Goal: Information Seeking & Learning: Learn about a topic

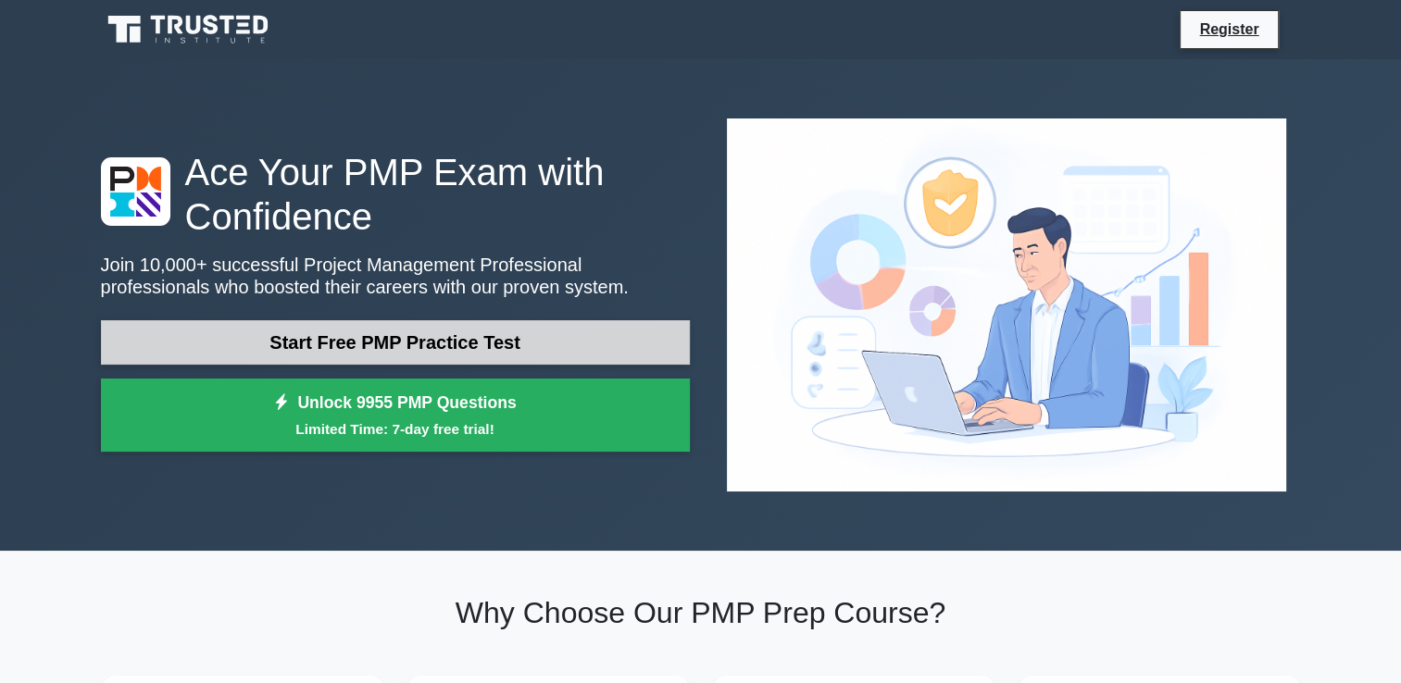
click at [644, 320] on link "Start Free PMP Practice Test" at bounding box center [395, 342] width 589 height 44
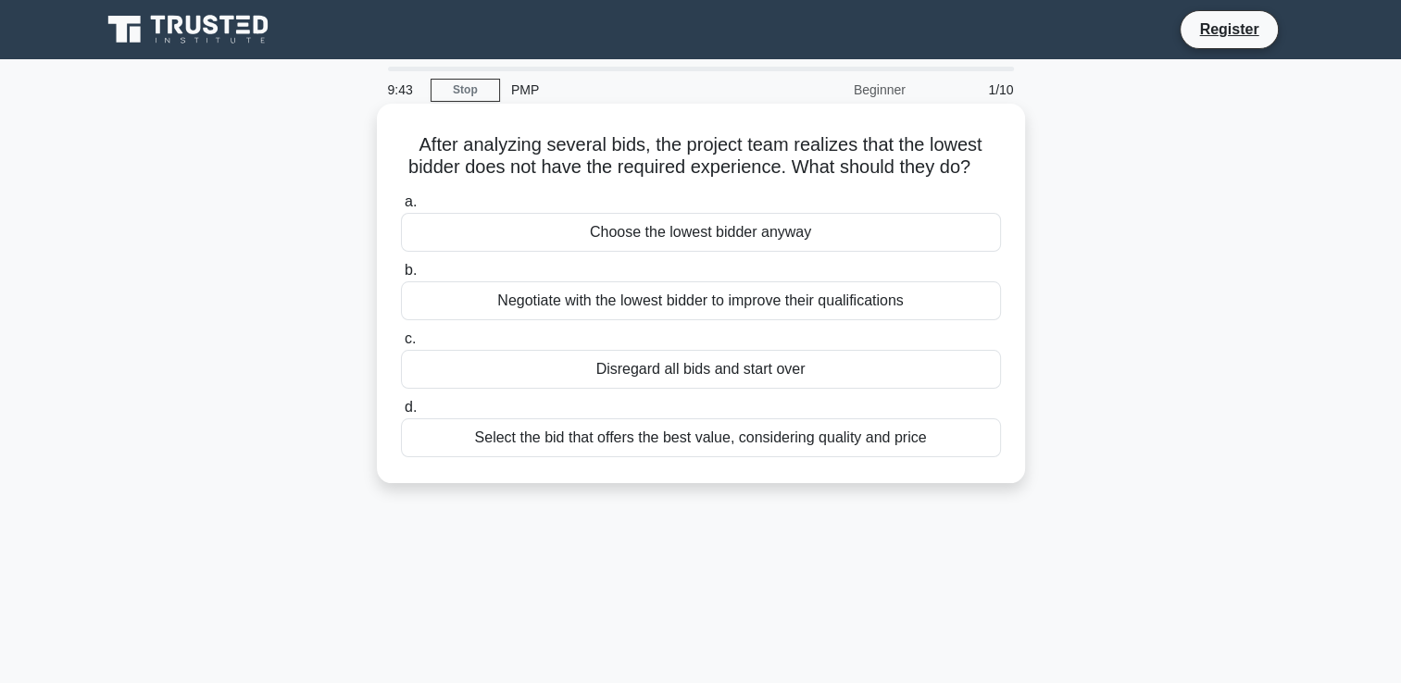
click at [948, 320] on div "Negotiate with the lowest bidder to improve their qualifications" at bounding box center [701, 300] width 600 height 39
click at [401, 277] on input "b. Negotiate with the lowest bidder to improve their qualifications" at bounding box center [401, 271] width 0 height 12
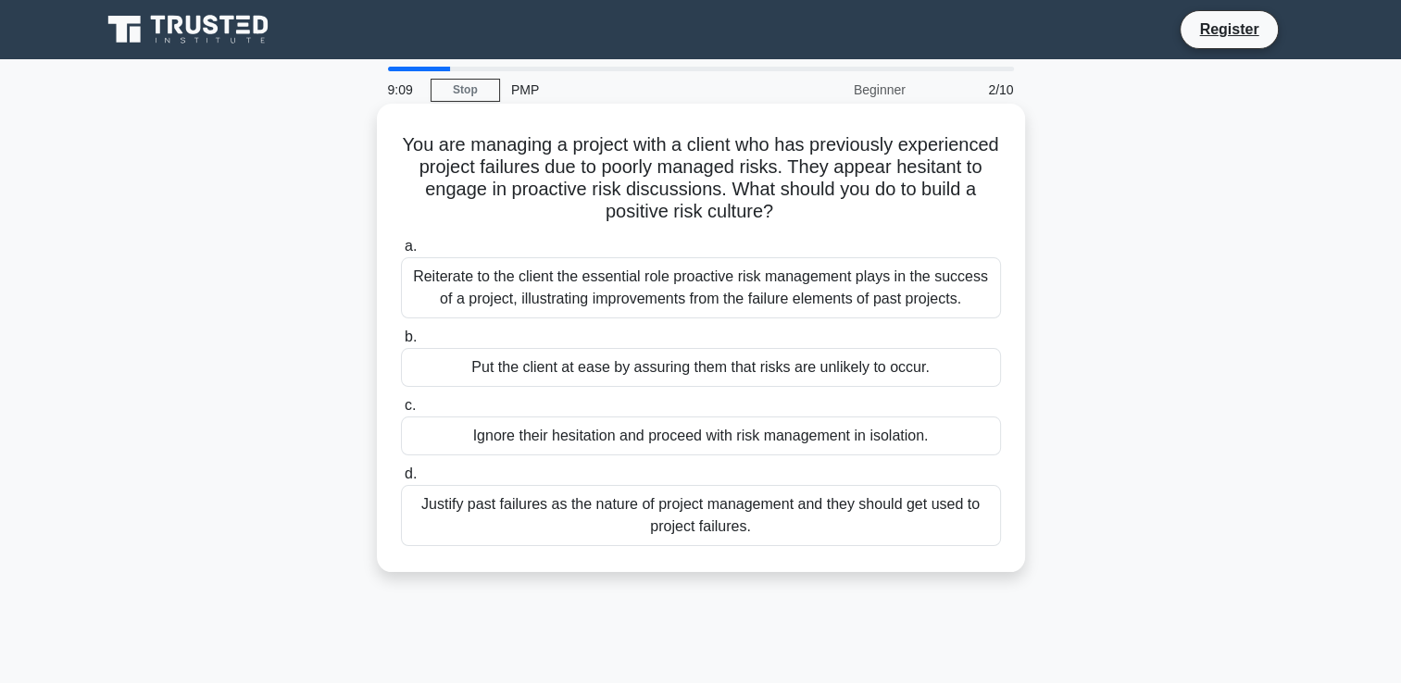
click at [977, 299] on div "Reiterate to the client the essential role proactive risk management plays in t…" at bounding box center [701, 287] width 600 height 61
click at [401, 253] on input "a. Reiterate to the client the essential role proactive risk management plays i…" at bounding box center [401, 247] width 0 height 12
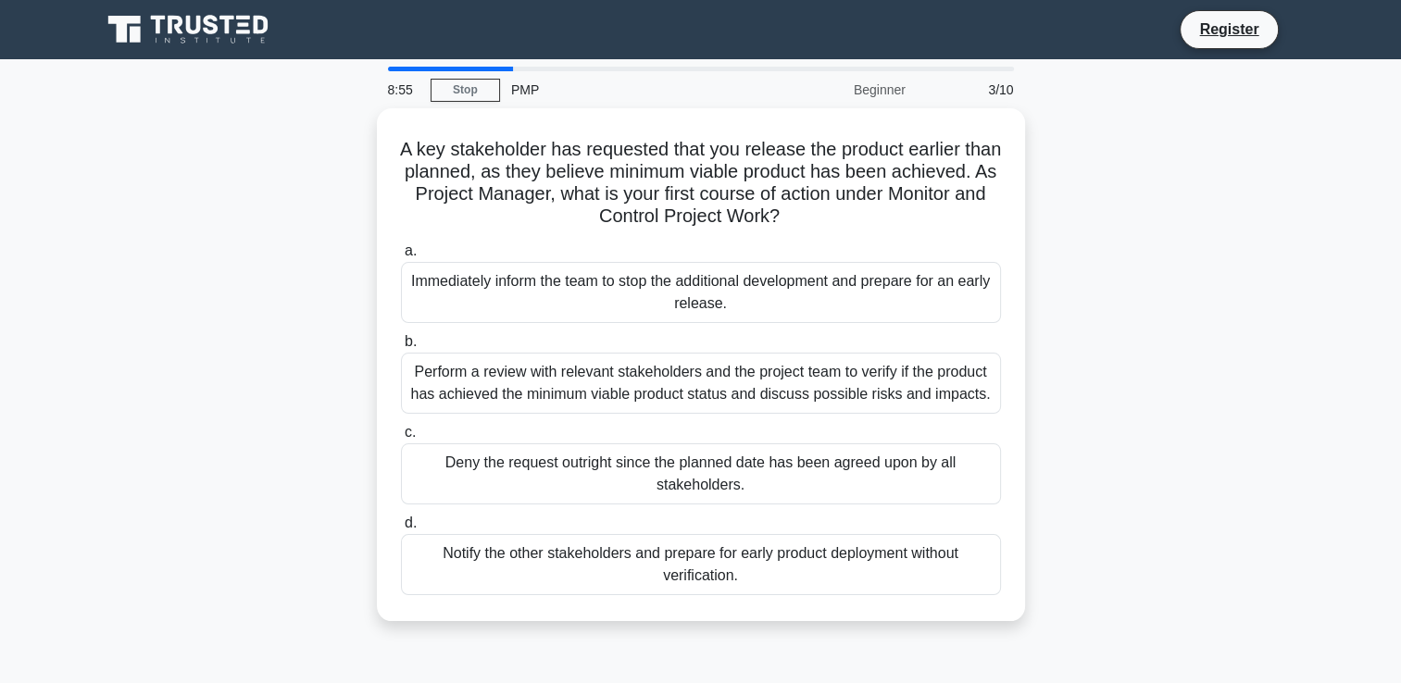
click at [977, 299] on div "Immediately inform the team to stop the additional development and prepare for …" at bounding box center [701, 292] width 600 height 61
click at [401, 257] on input "a. Immediately inform the team to stop the additional development and prepare f…" at bounding box center [401, 251] width 0 height 12
